Goal: Task Accomplishment & Management: Use online tool/utility

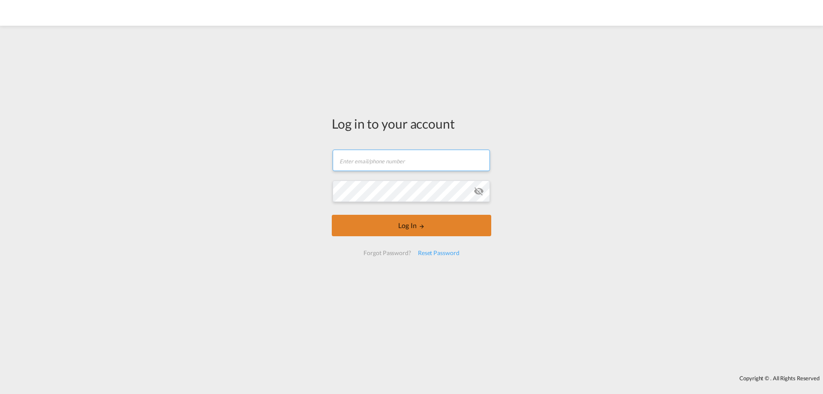
type input "[PERSON_NAME][EMAIL_ADDRESS][PERSON_NAME][DOMAIN_NAME]"
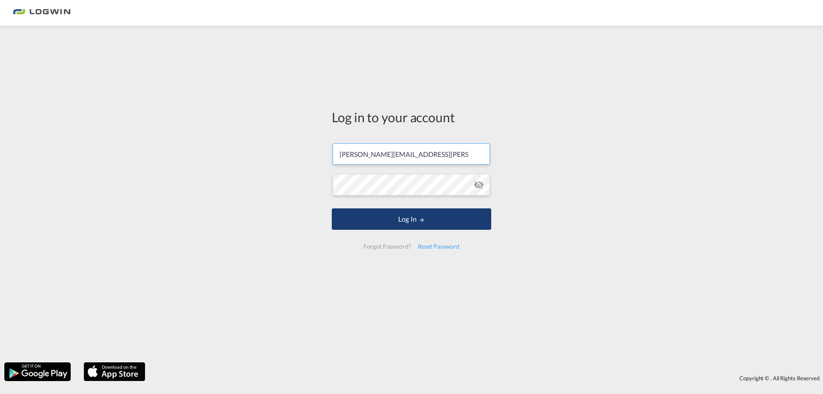
click at [412, 228] on button "Log In" at bounding box center [411, 218] width 159 height 21
